Goal: Task Accomplishment & Management: Use online tool/utility

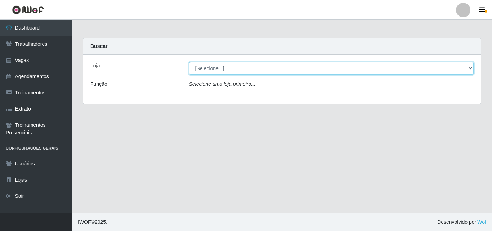
click at [216, 72] on select "[Selecione...] Chinatown Sushimi - [GEOGRAPHIC_DATA]" at bounding box center [331, 68] width 285 height 13
select select "357"
click at [189, 62] on select "[Selecione...] Chinatown Sushimi - [GEOGRAPHIC_DATA]" at bounding box center [331, 68] width 285 height 13
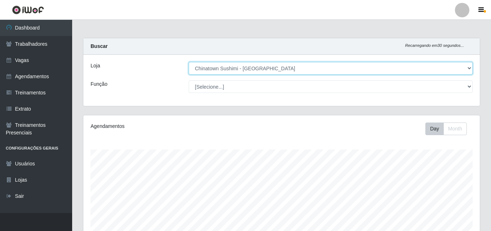
scroll to position [150, 396]
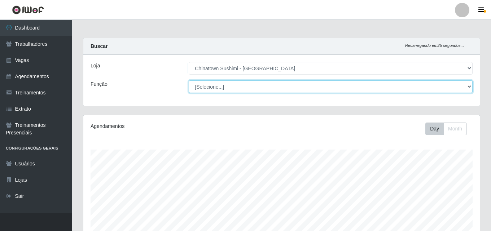
click at [469, 87] on select "[Selecione...] ASG ASG + ASG ++ Auxiliar de Cozinha Auxiliar de Cozinha + Auxil…" at bounding box center [331, 86] width 284 height 13
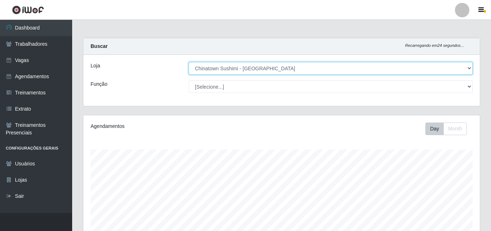
click at [449, 70] on select "[Selecione...] Chinatown Sushimi - [GEOGRAPHIC_DATA]" at bounding box center [331, 68] width 284 height 13
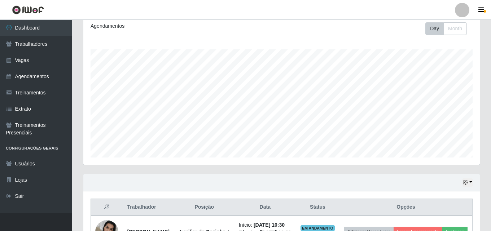
scroll to position [108, 0]
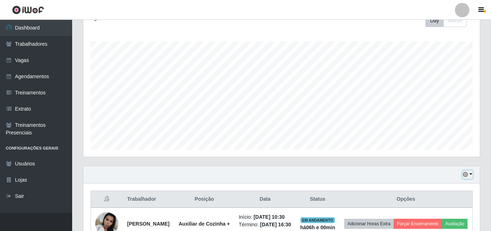
click at [470, 173] on button "button" at bounding box center [467, 175] width 10 height 8
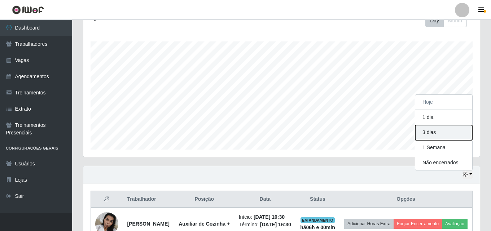
click at [435, 135] on button "3 dias" at bounding box center [443, 132] width 57 height 15
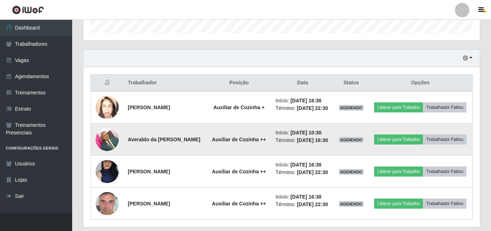
scroll to position [227, 0]
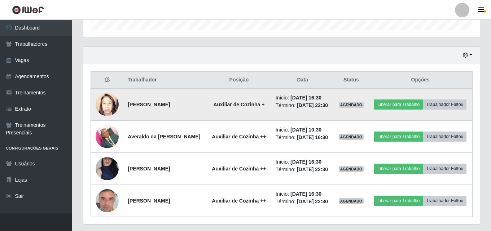
click at [109, 108] on img at bounding box center [107, 104] width 23 height 31
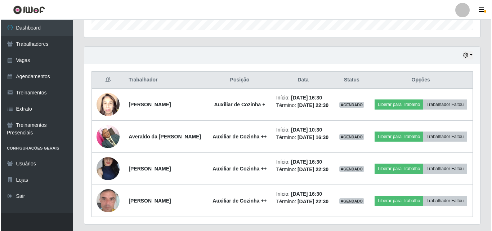
scroll to position [150, 396]
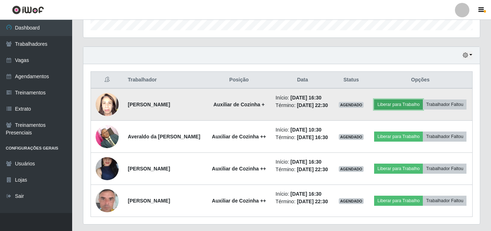
click at [413, 100] on button "Liberar para Trabalho" at bounding box center [398, 104] width 49 height 10
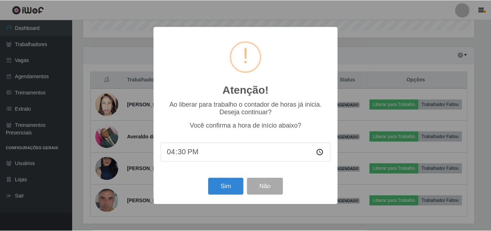
scroll to position [150, 393]
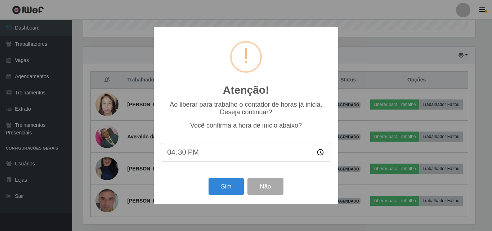
click at [194, 154] on input "16:30" at bounding box center [246, 152] width 170 height 19
click at [194, 156] on input "16:30" at bounding box center [246, 152] width 170 height 19
type input "17:00"
click at [226, 185] on button "Sim" at bounding box center [226, 186] width 35 height 17
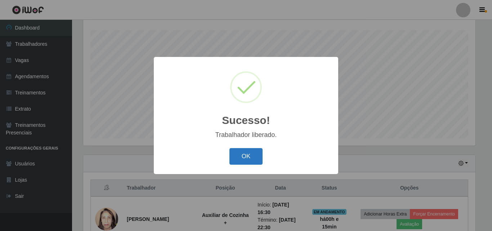
click at [242, 152] on button "OK" at bounding box center [247, 156] width 34 height 17
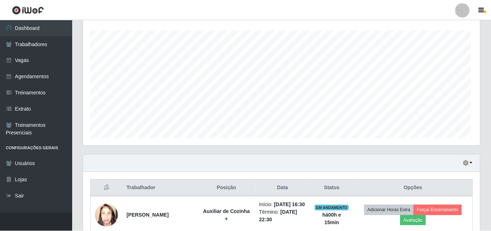
scroll to position [150, 396]
